Goal: Task Accomplishment & Management: Complete application form

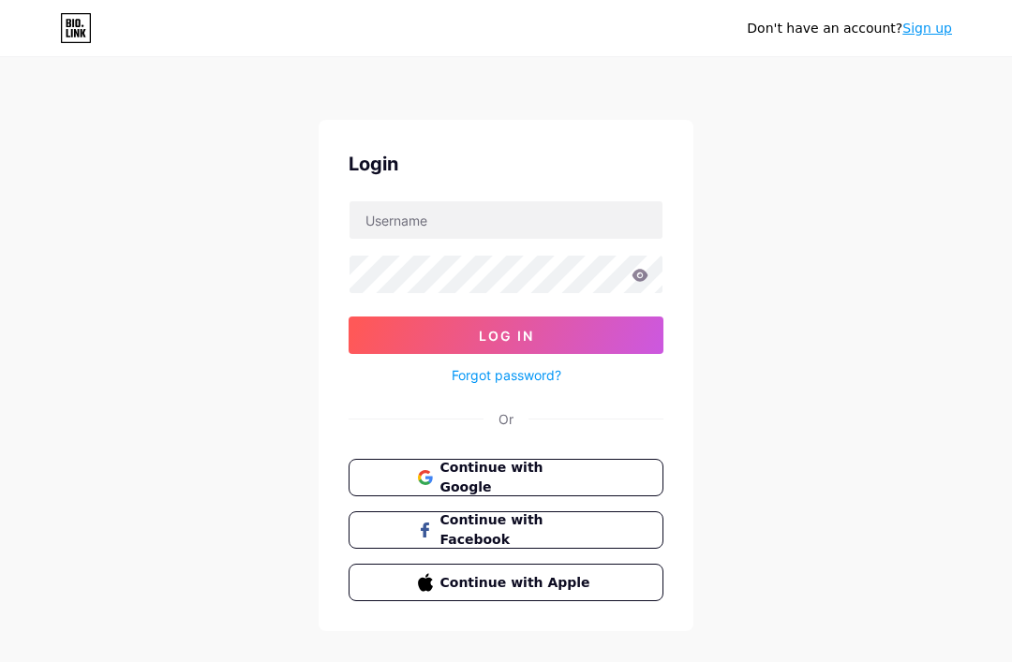
click at [396, 494] on button "Continue with Google" at bounding box center [506, 477] width 315 height 37
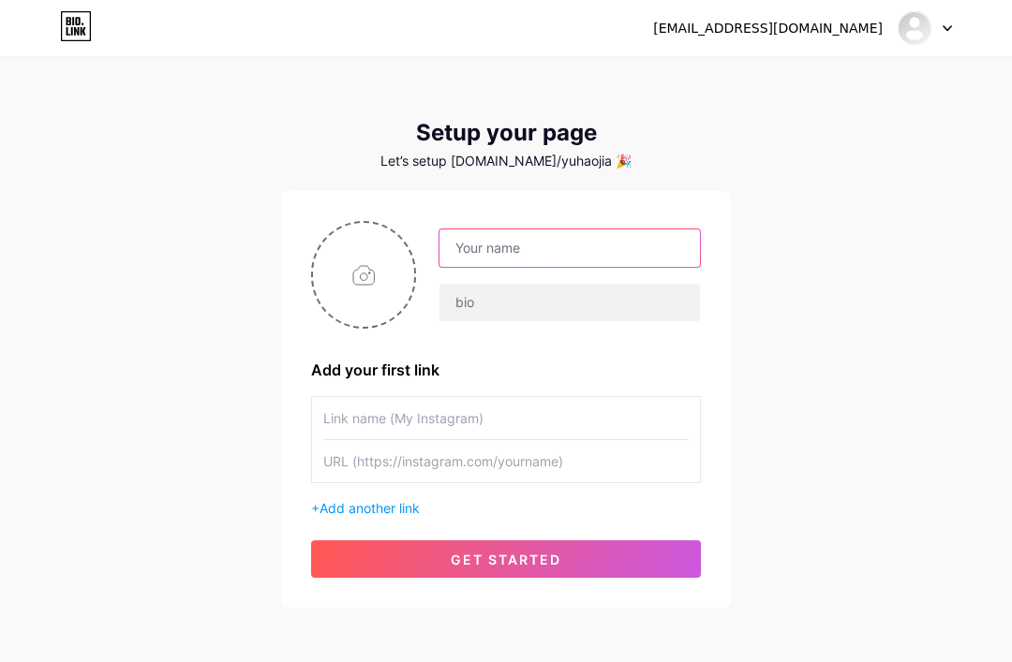
click at [625, 257] on input "text" at bounding box center [569, 248] width 260 height 37
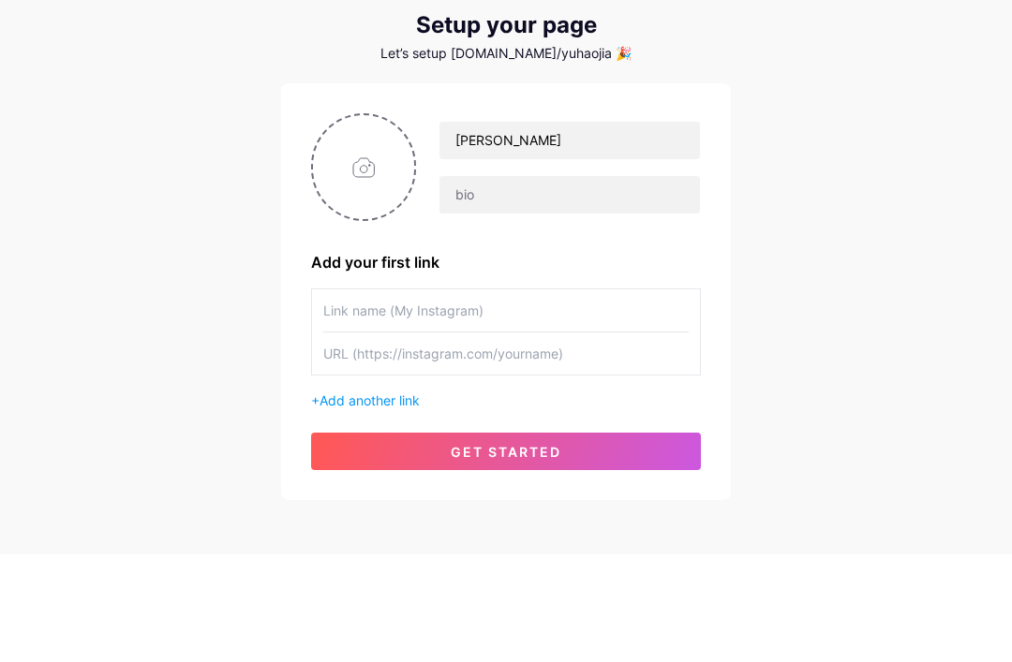
scroll to position [81, 0]
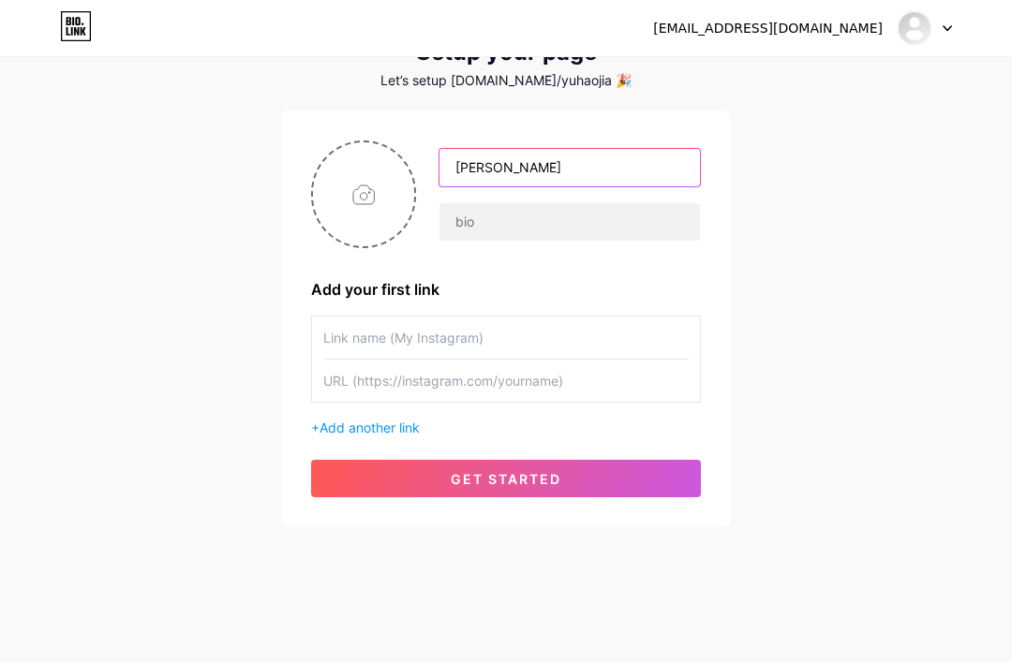
type input "[PERSON_NAME]"
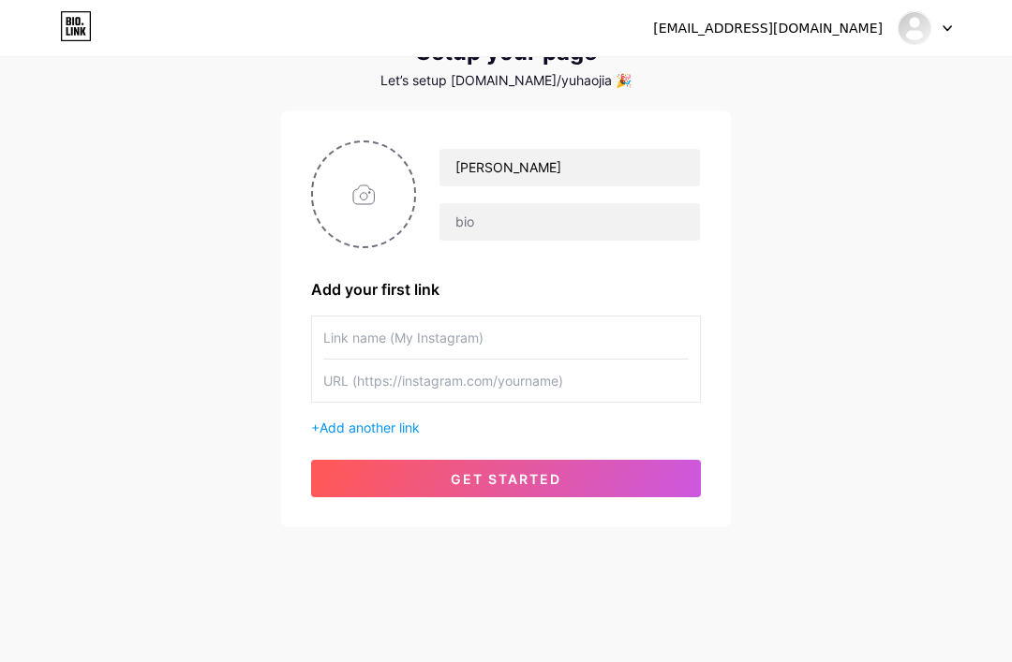
click at [330, 335] on input "text" at bounding box center [505, 338] width 365 height 42
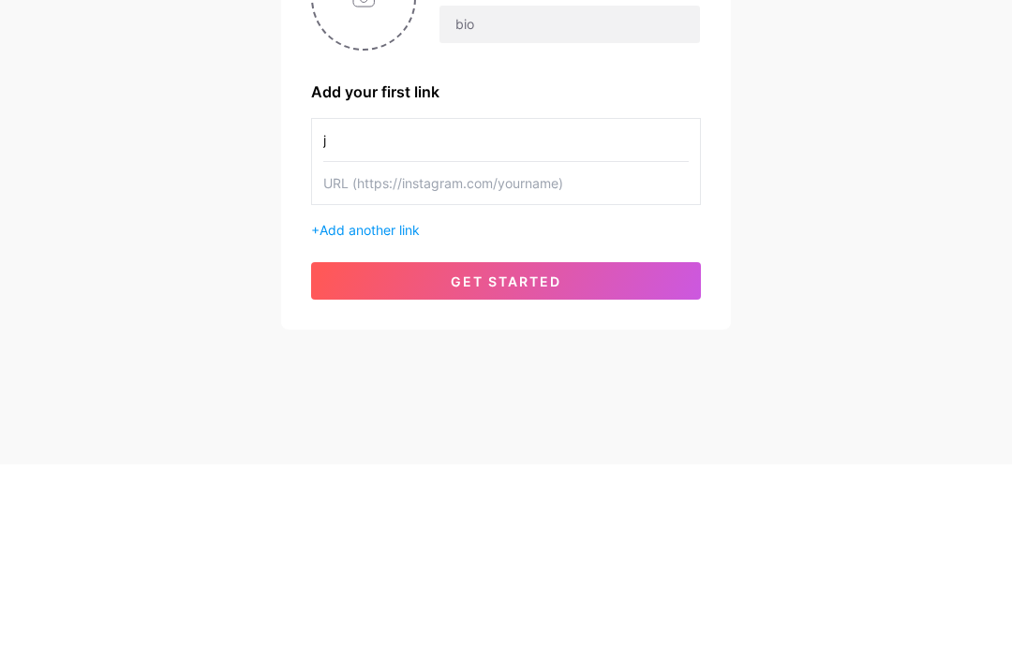
type input "j"
click at [356, 360] on input "text" at bounding box center [505, 381] width 365 height 42
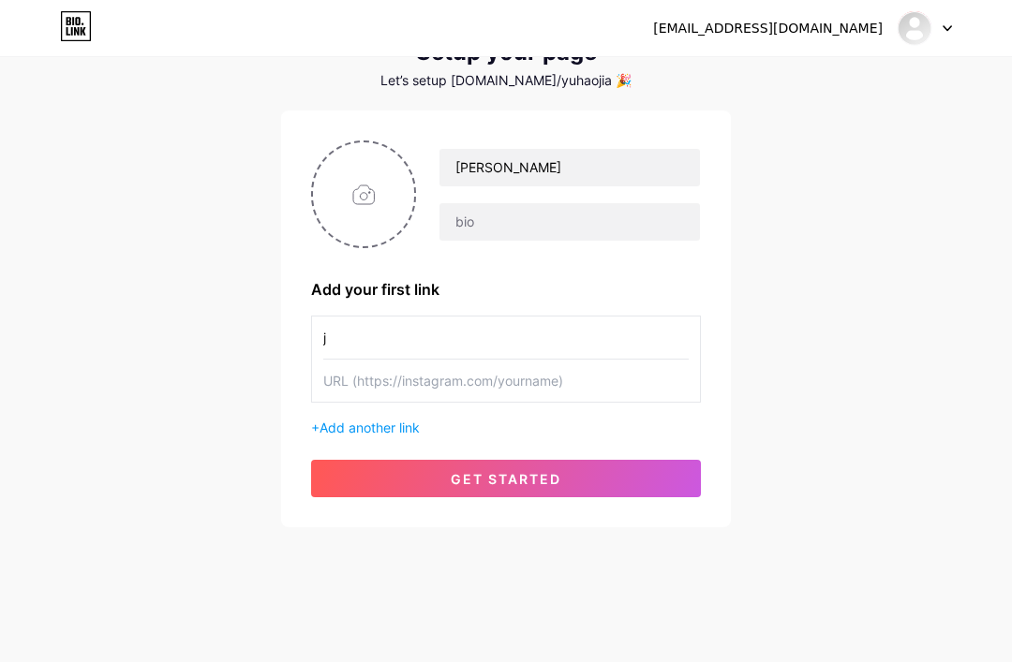
click at [646, 482] on button "get started" at bounding box center [506, 478] width 390 height 37
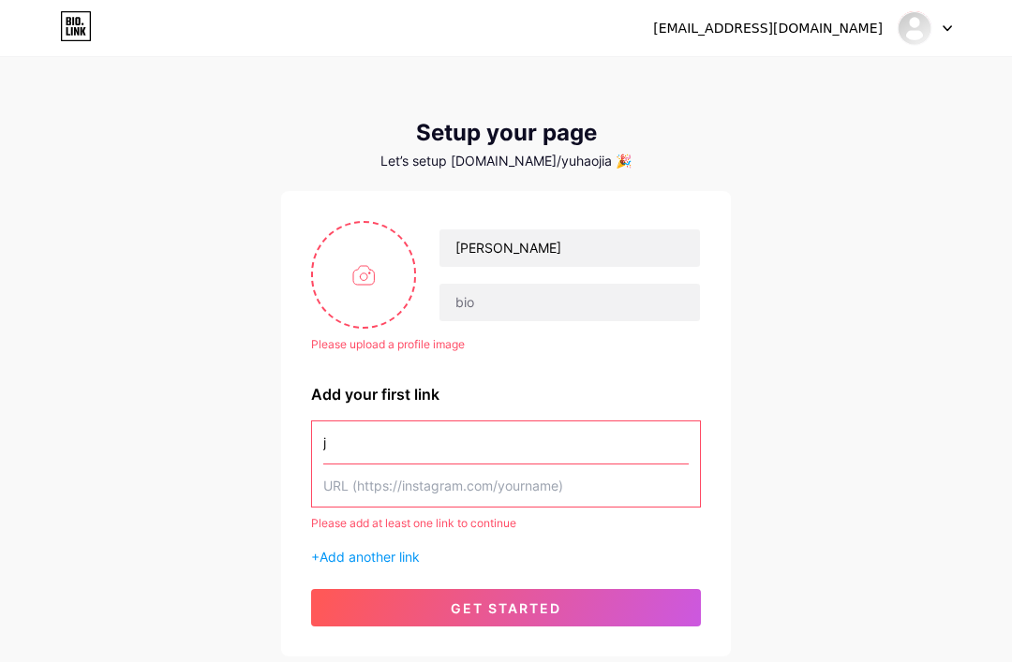
scroll to position [1, 0]
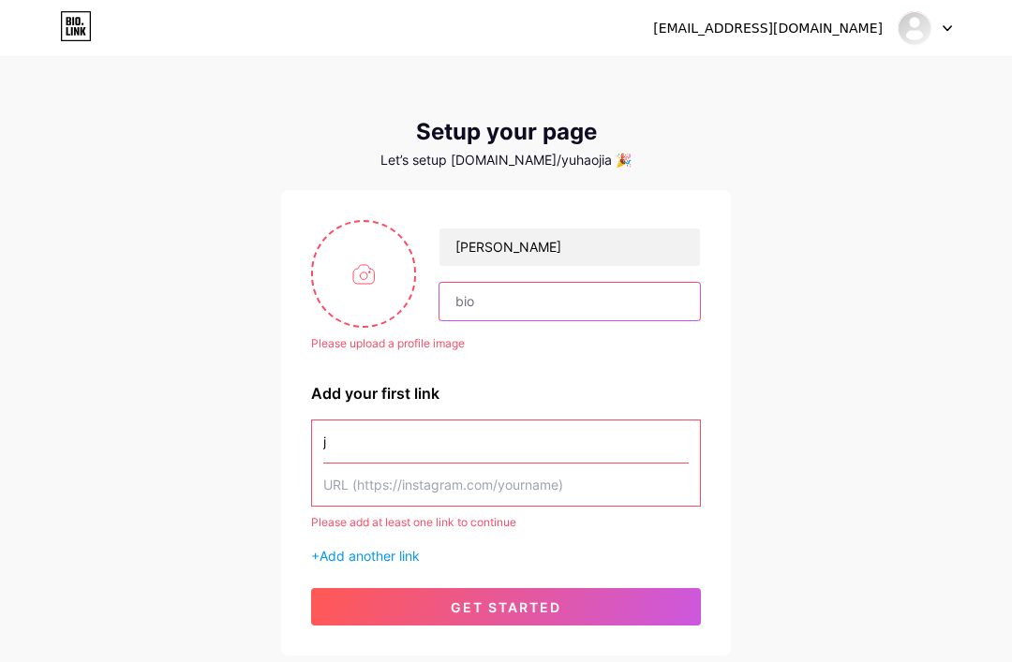
click at [474, 310] on input "text" at bounding box center [569, 301] width 260 height 37
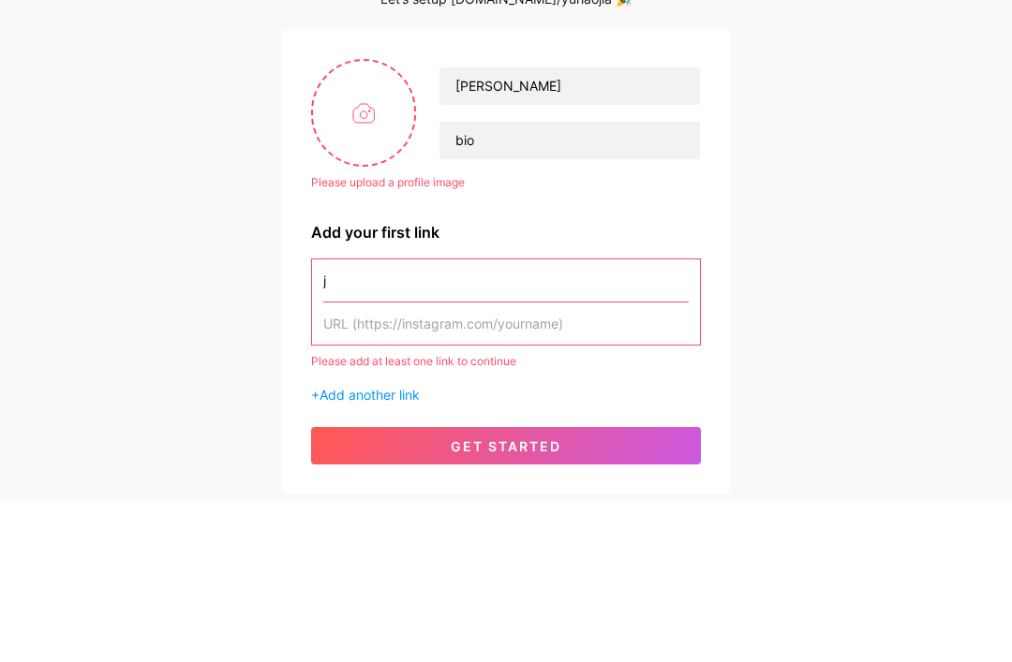
scroll to position [129, 0]
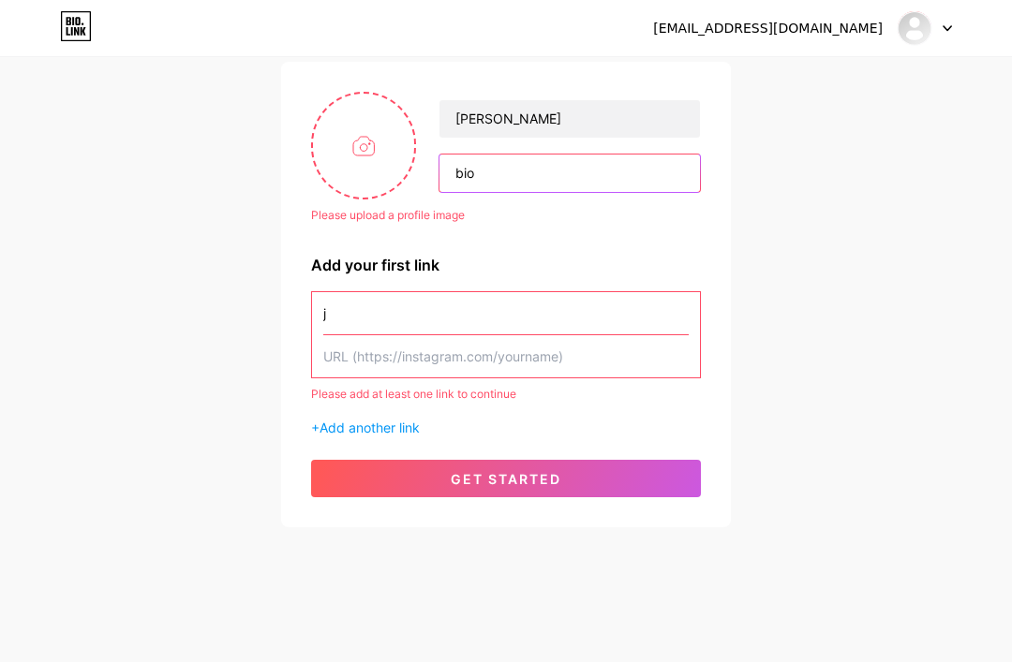
type input "bio"
click at [355, 139] on input "file" at bounding box center [363, 146] width 101 height 104
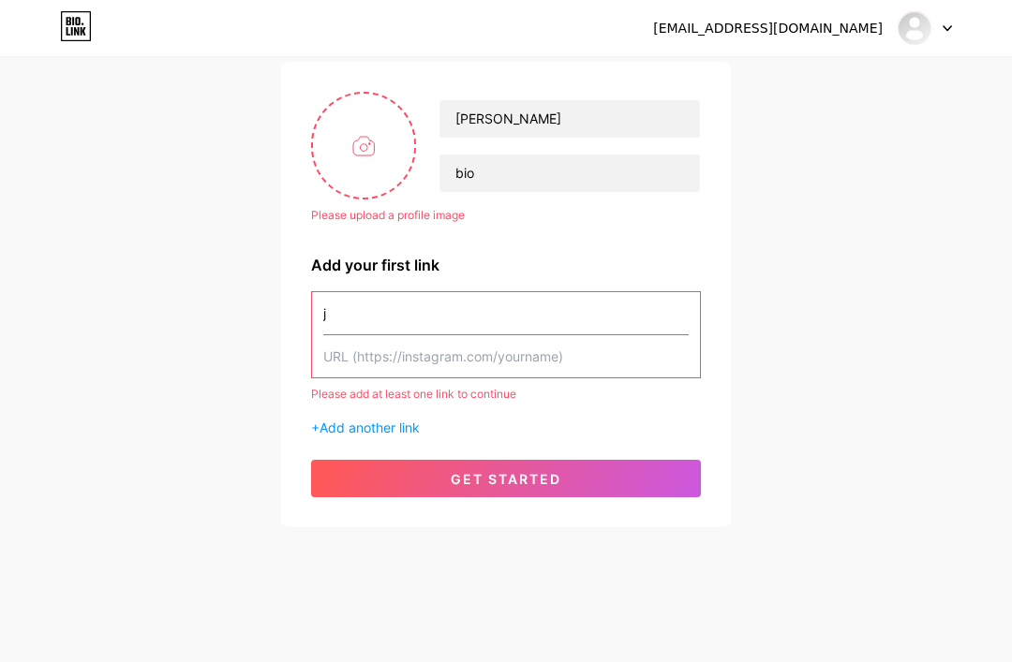
type input "C:\fakepath\IMG_1340.jpeg"
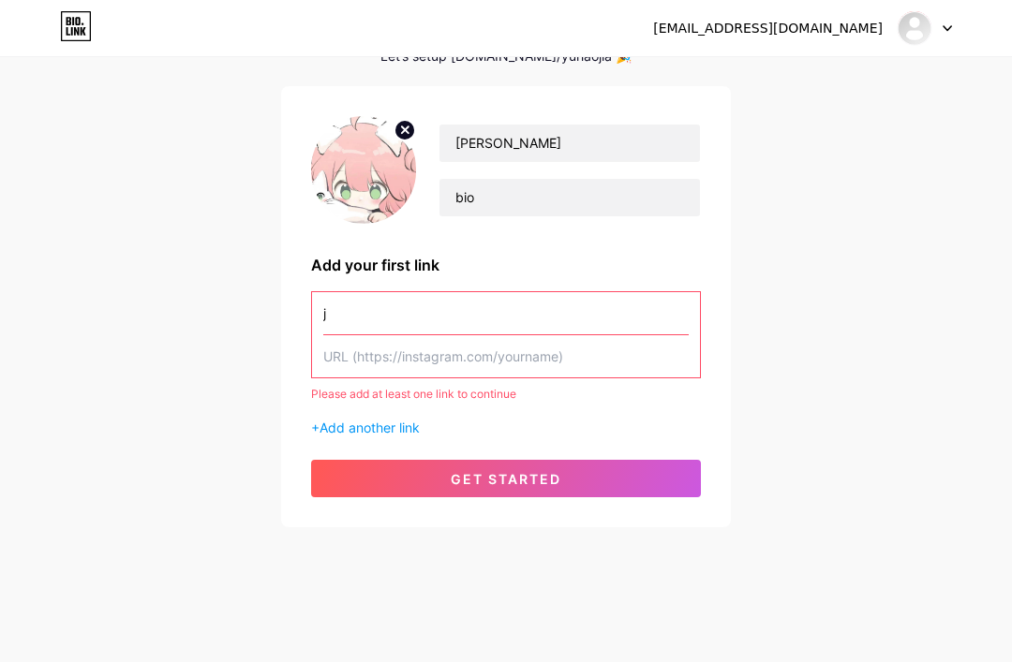
click at [374, 494] on button "get started" at bounding box center [506, 478] width 390 height 37
click at [363, 482] on button "get started" at bounding box center [506, 478] width 390 height 37
click at [339, 347] on input "text" at bounding box center [505, 356] width 365 height 42
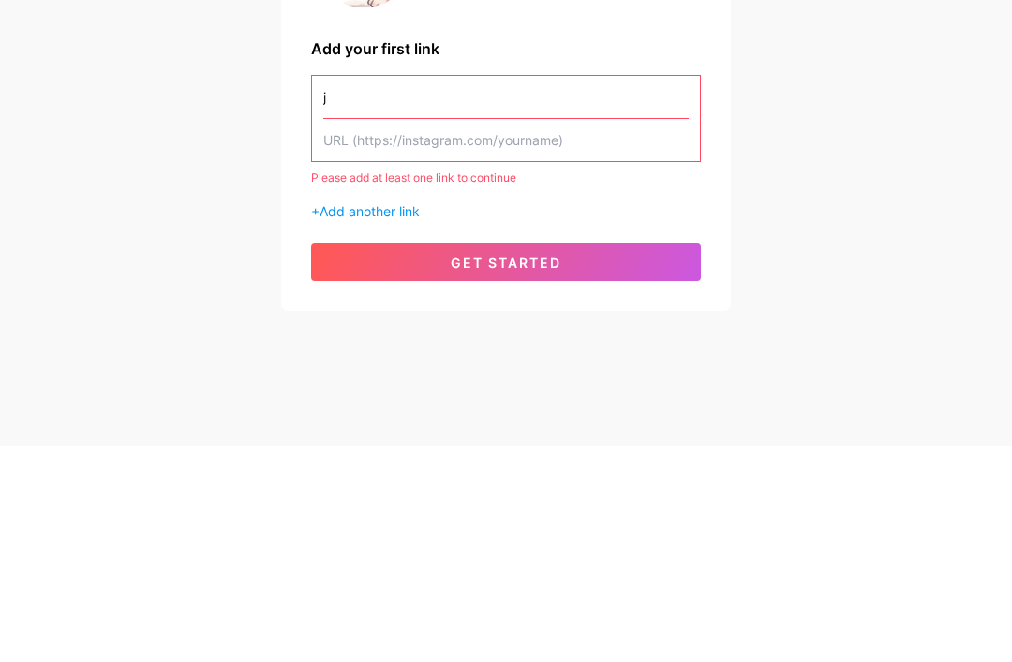
type input "a"
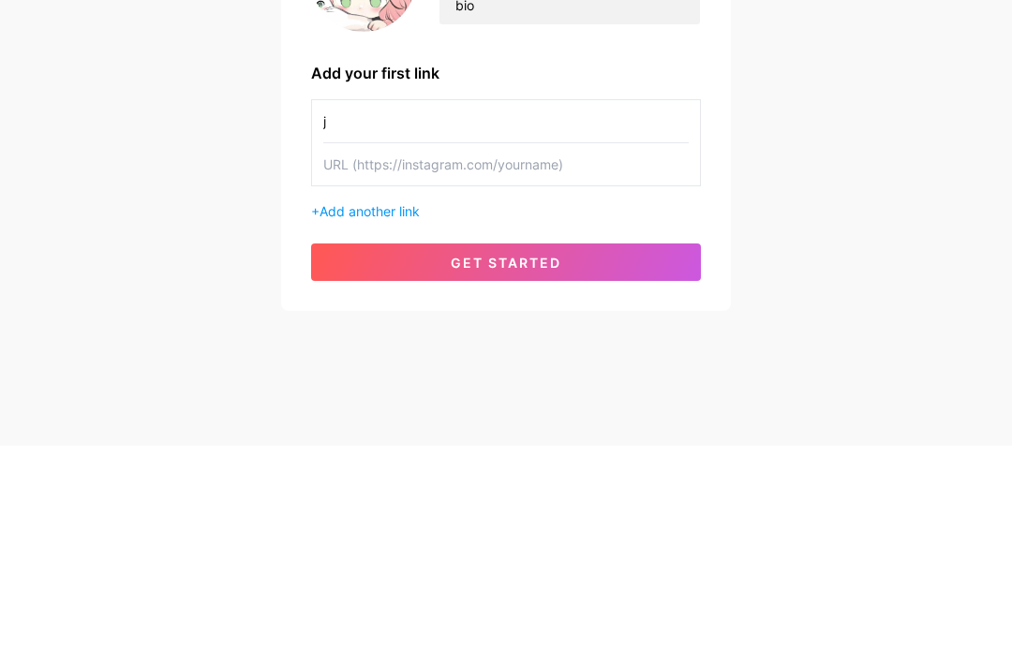
click at [345, 420] on span "Add another link" at bounding box center [369, 428] width 100 height 16
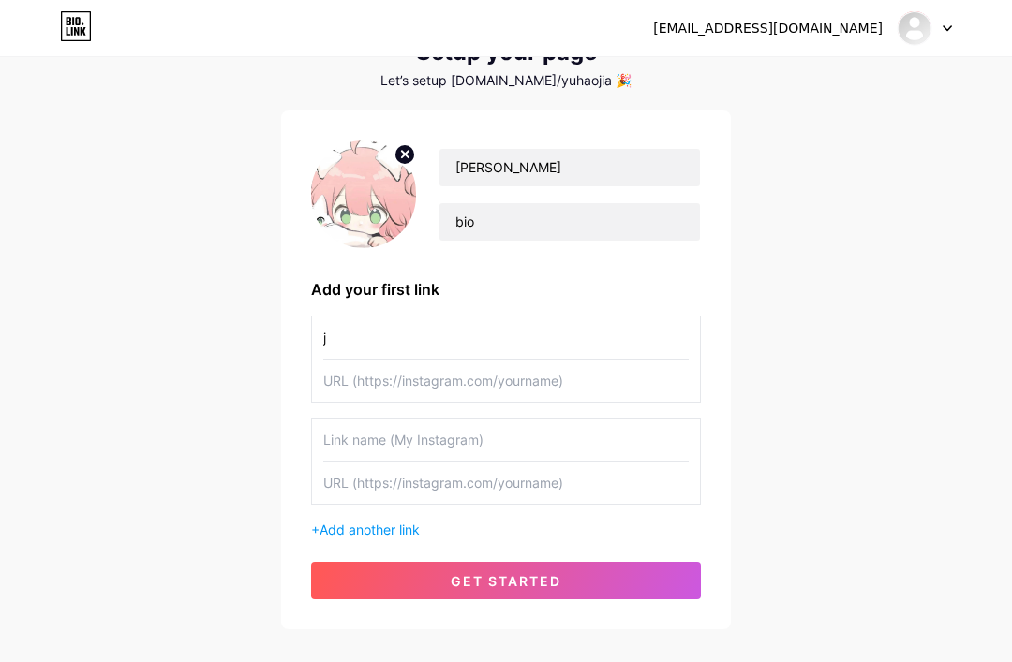
click at [340, 337] on input "j" at bounding box center [505, 338] width 365 height 42
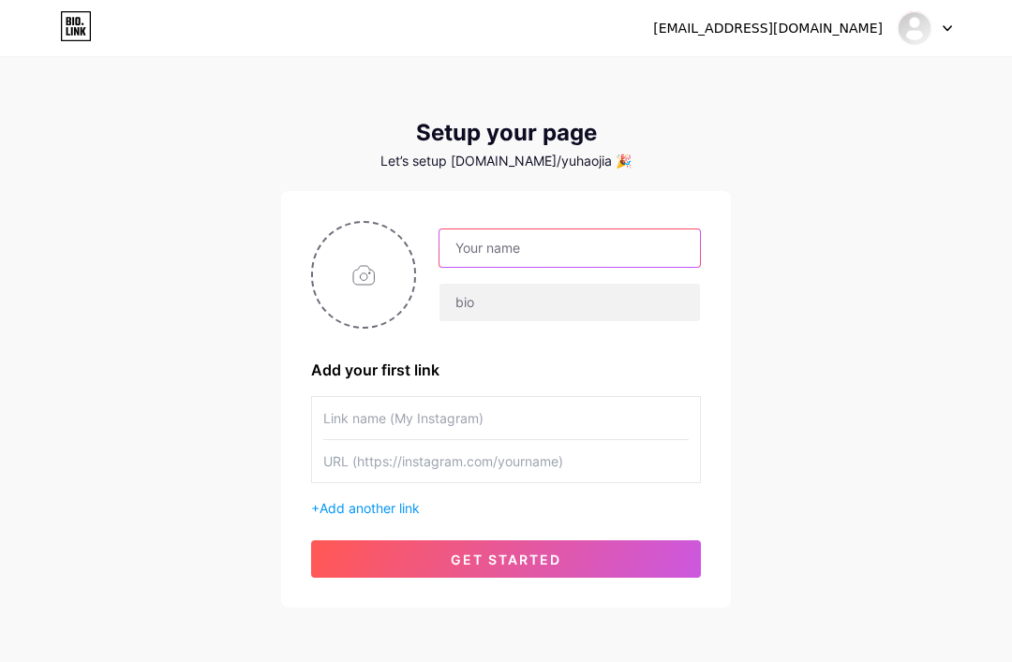
click at [641, 238] on input "text" at bounding box center [569, 248] width 260 height 37
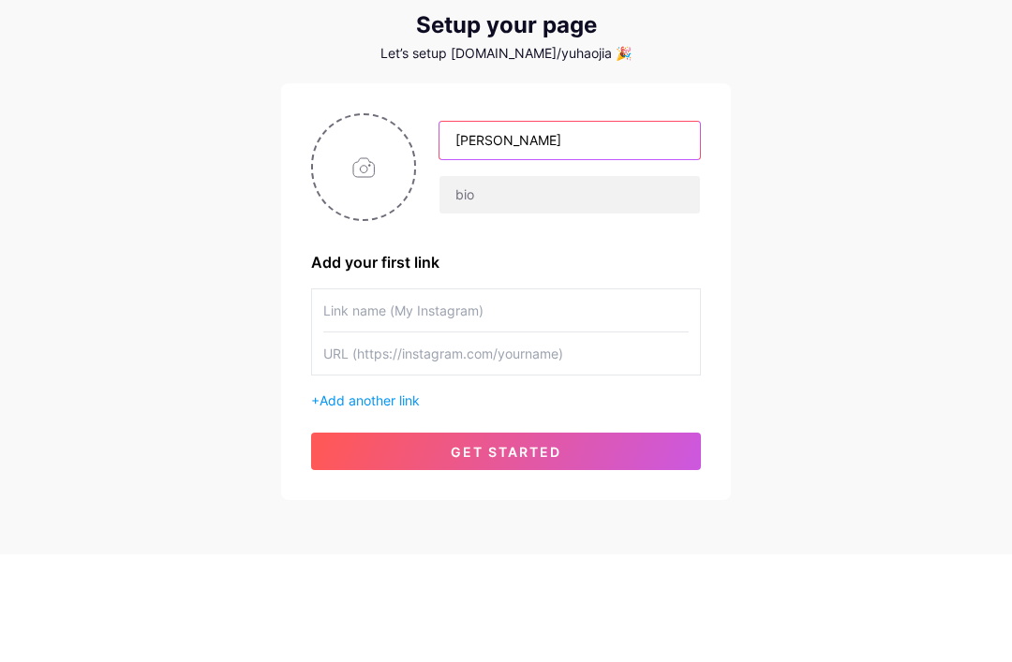
type input "[PERSON_NAME]"
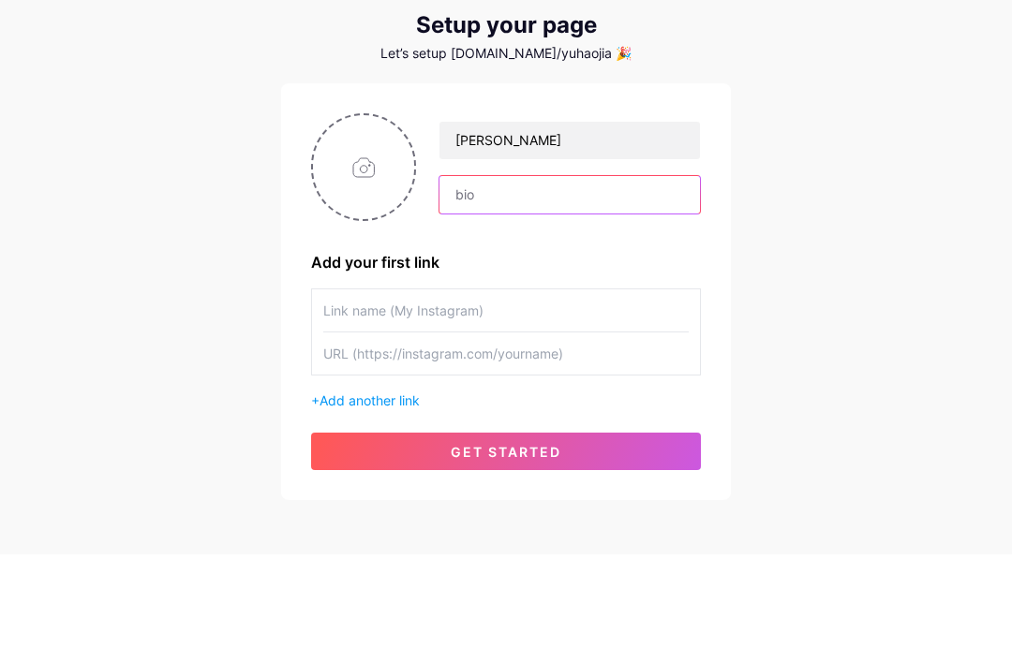
click at [621, 284] on input "text" at bounding box center [569, 302] width 260 height 37
type input "bio"
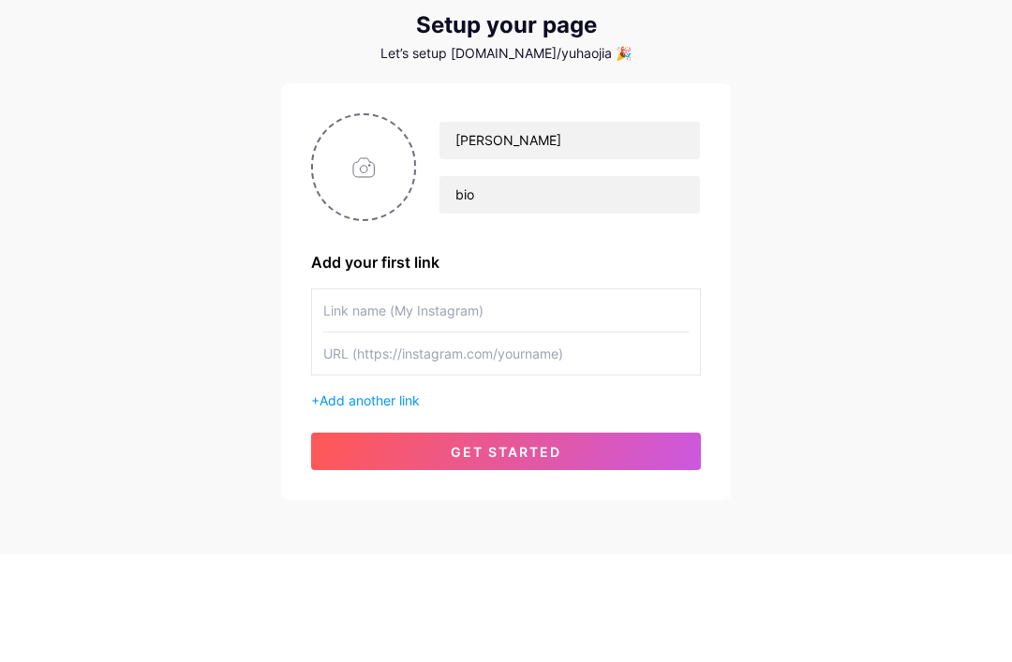
click at [385, 223] on input "file" at bounding box center [363, 275] width 101 height 104
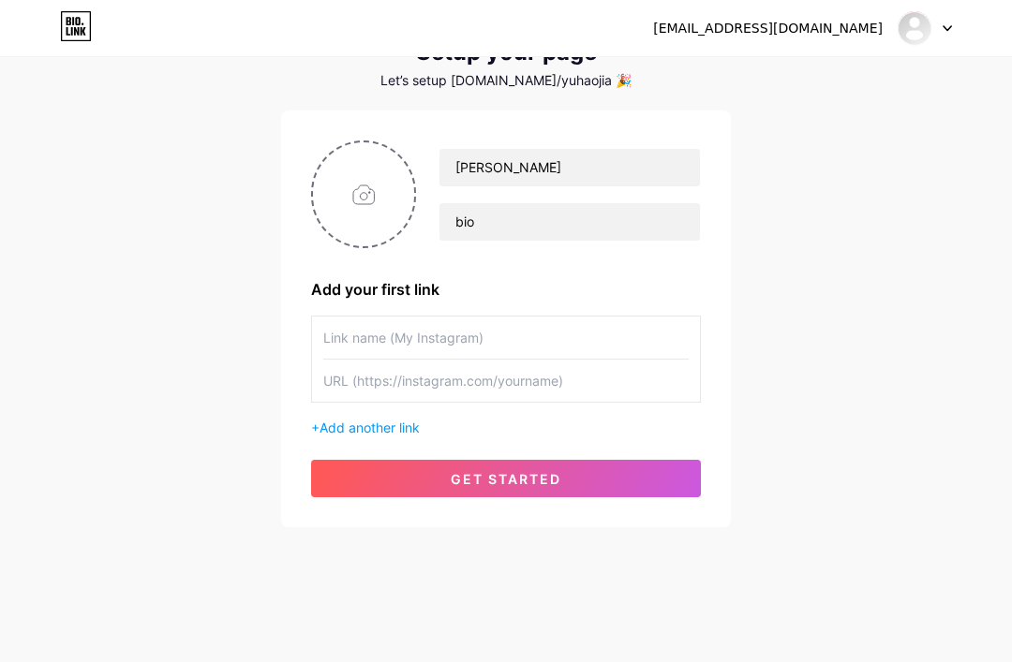
type input "C:\fakepath\IMG_1340.jpeg"
click at [338, 338] on input "text" at bounding box center [505, 338] width 365 height 42
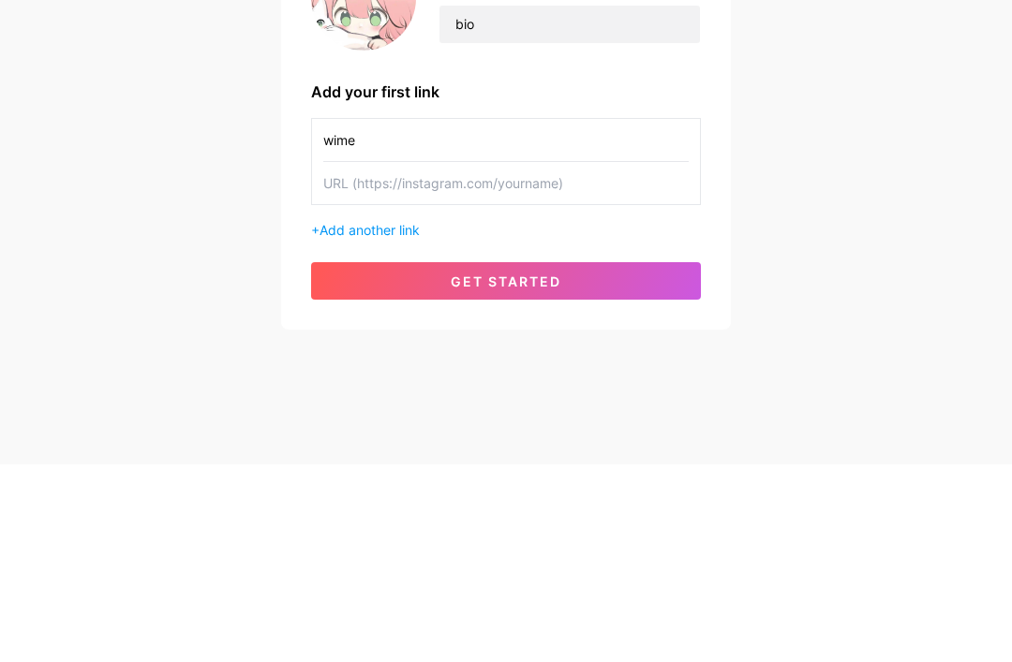
click at [329, 360] on input "text" at bounding box center [505, 381] width 365 height 42
click at [359, 317] on input "wime" at bounding box center [505, 338] width 365 height 42
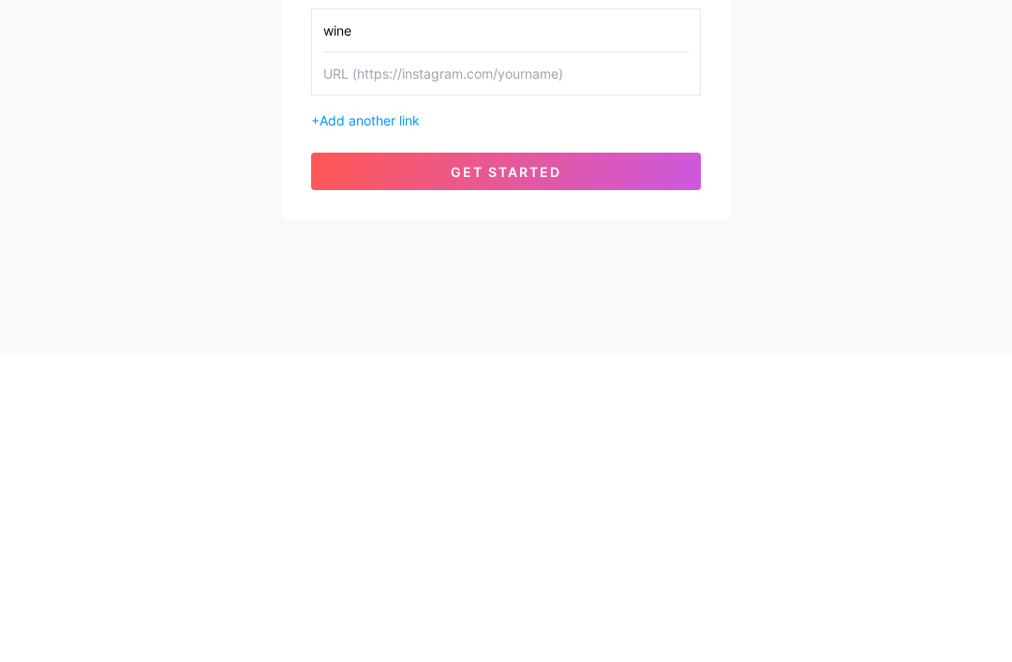
type input "wine"
click at [356, 460] on button "get started" at bounding box center [506, 478] width 390 height 37
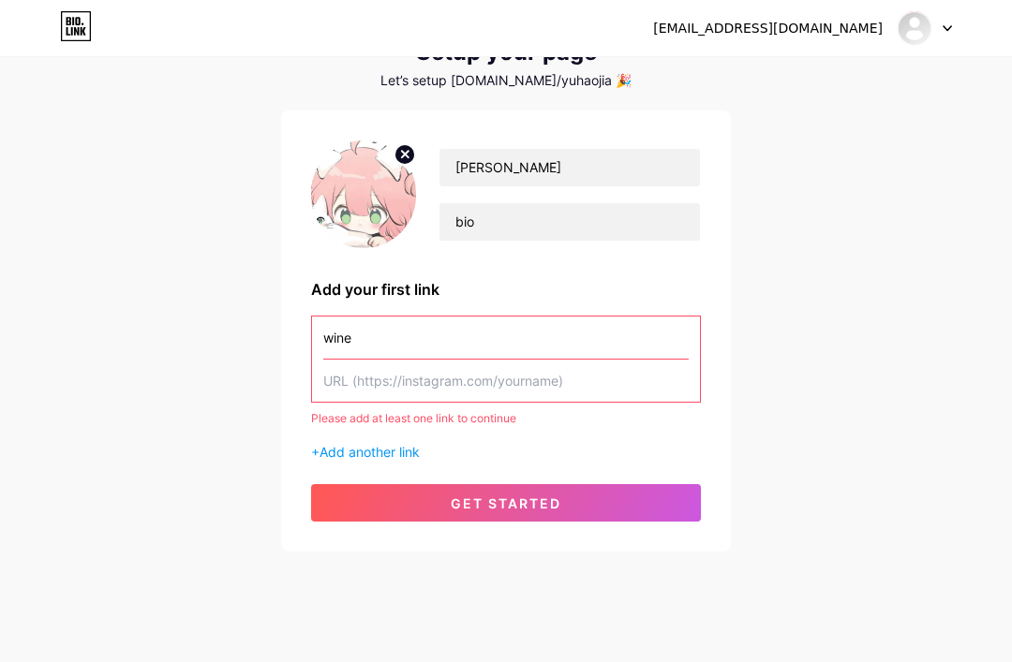
click at [343, 395] on input "text" at bounding box center [505, 381] width 365 height 42
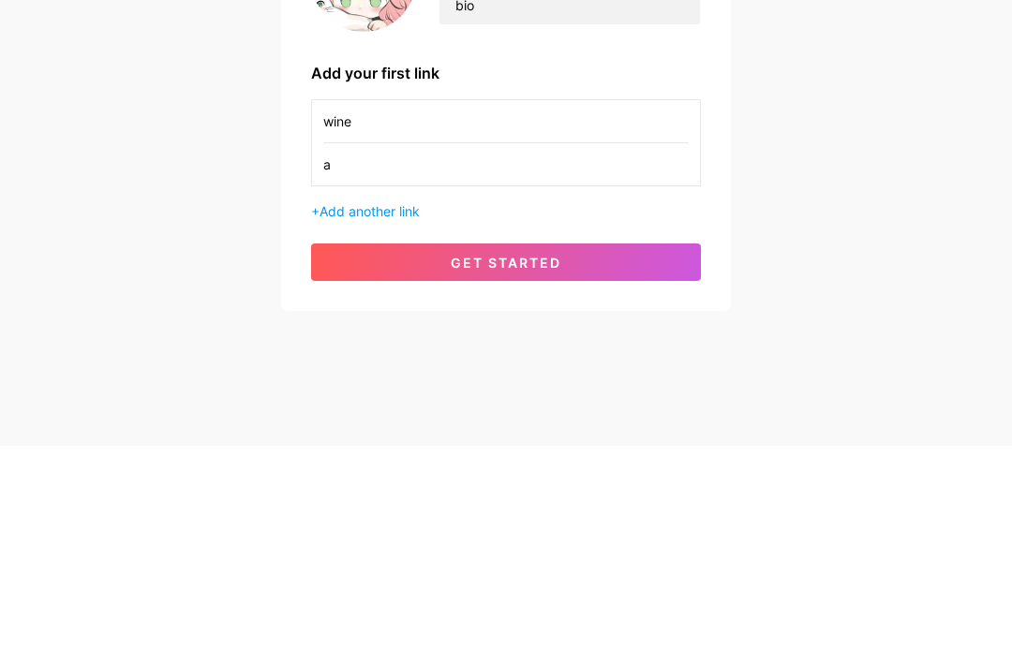
type input "a"
click at [350, 240] on div "[PERSON_NAME] bio Add your first link wine a + Add another link get started" at bounding box center [506, 319] width 390 height 357
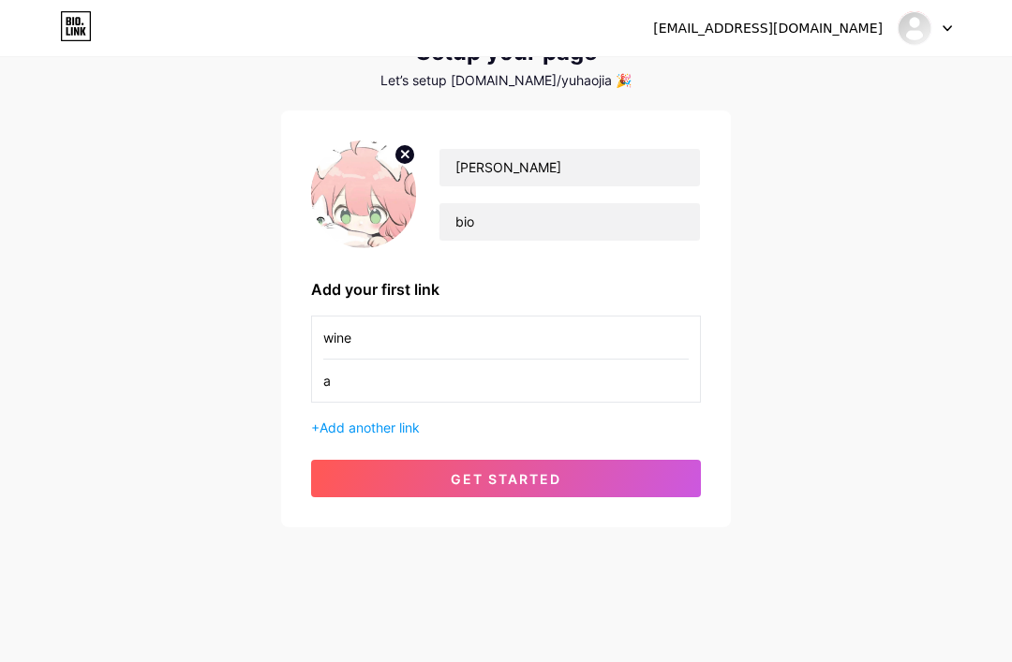
click at [344, 466] on button "get started" at bounding box center [506, 478] width 390 height 37
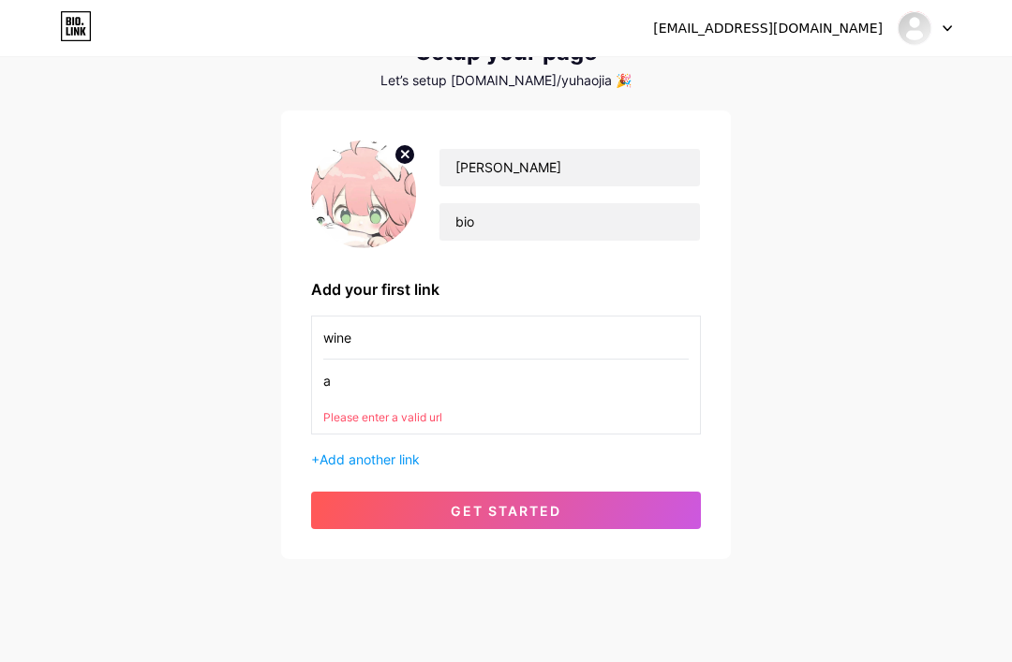
click at [341, 504] on button "get started" at bounding box center [506, 510] width 390 height 37
click at [346, 396] on input "a" at bounding box center [505, 381] width 365 height 42
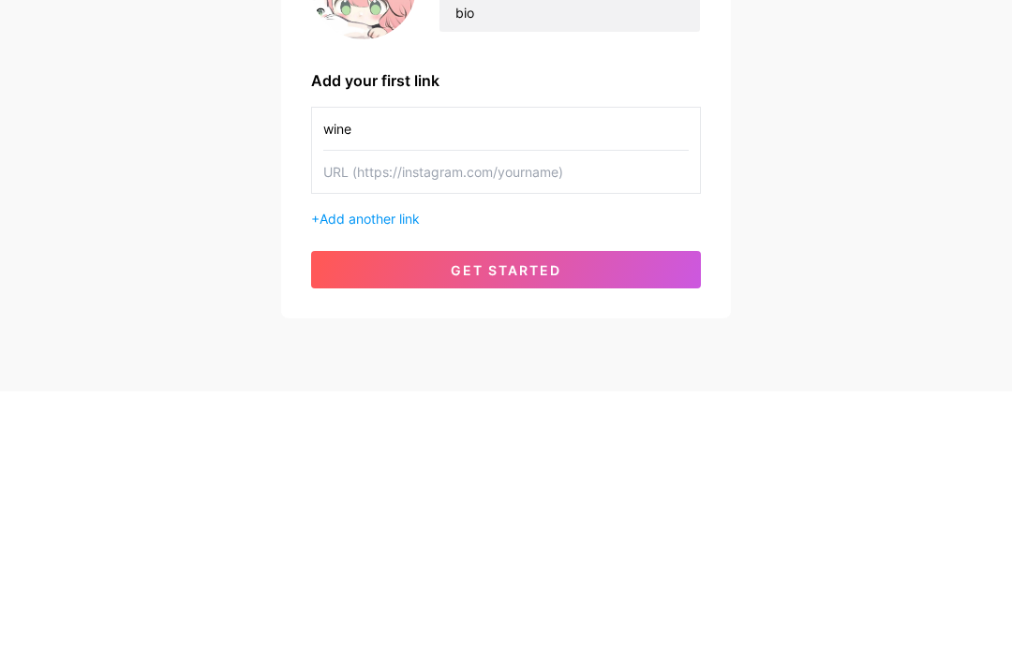
scroll to position [0, 0]
